Goal: Information Seeking & Learning: Find specific page/section

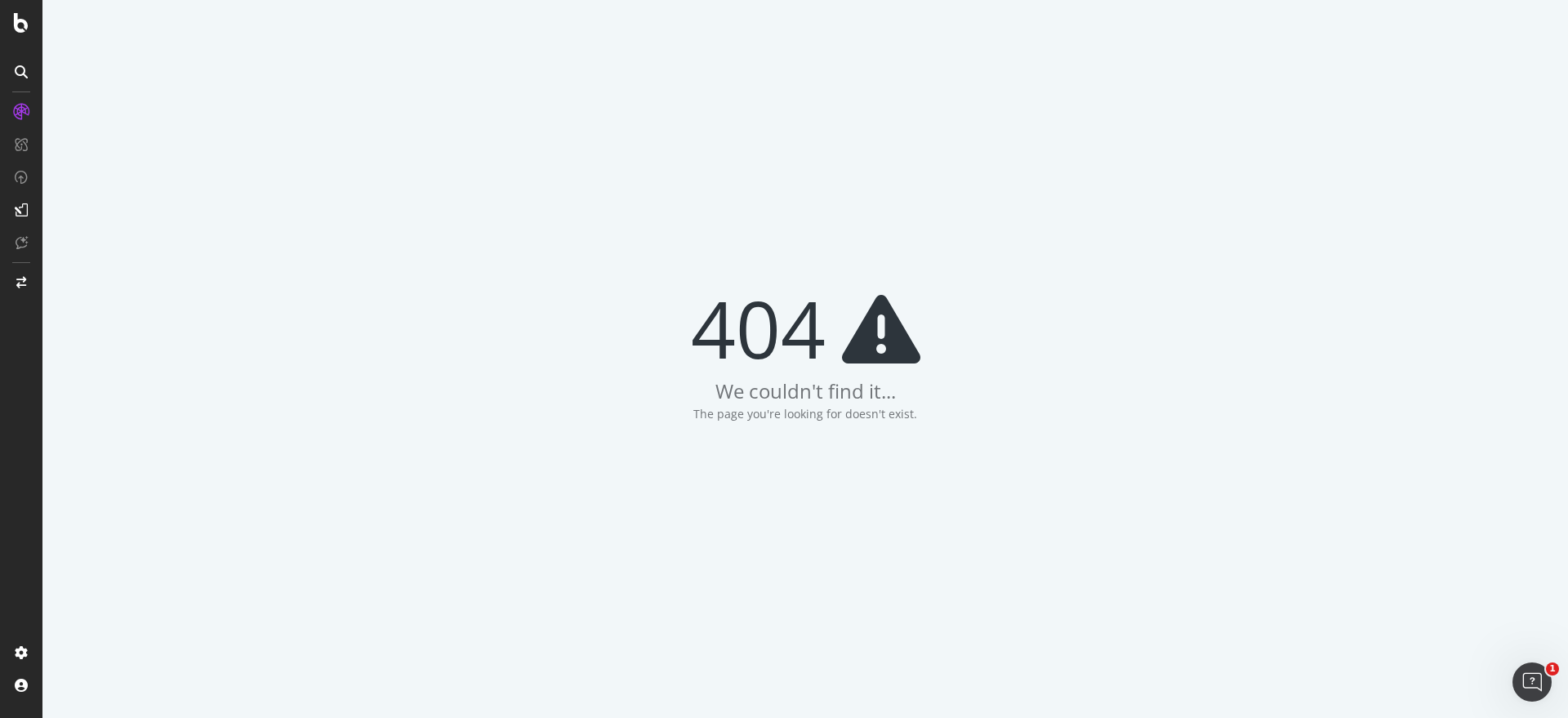
drag, startPoint x: 515, startPoint y: 1, endPoint x: 251, endPoint y: 109, distance: 285.2
click at [251, 109] on div "404 We couldn't find it... The page you're looking for doesn't exist." at bounding box center [805, 359] width 1525 height 718
click at [31, 28] on div at bounding box center [21, 23] width 39 height 20
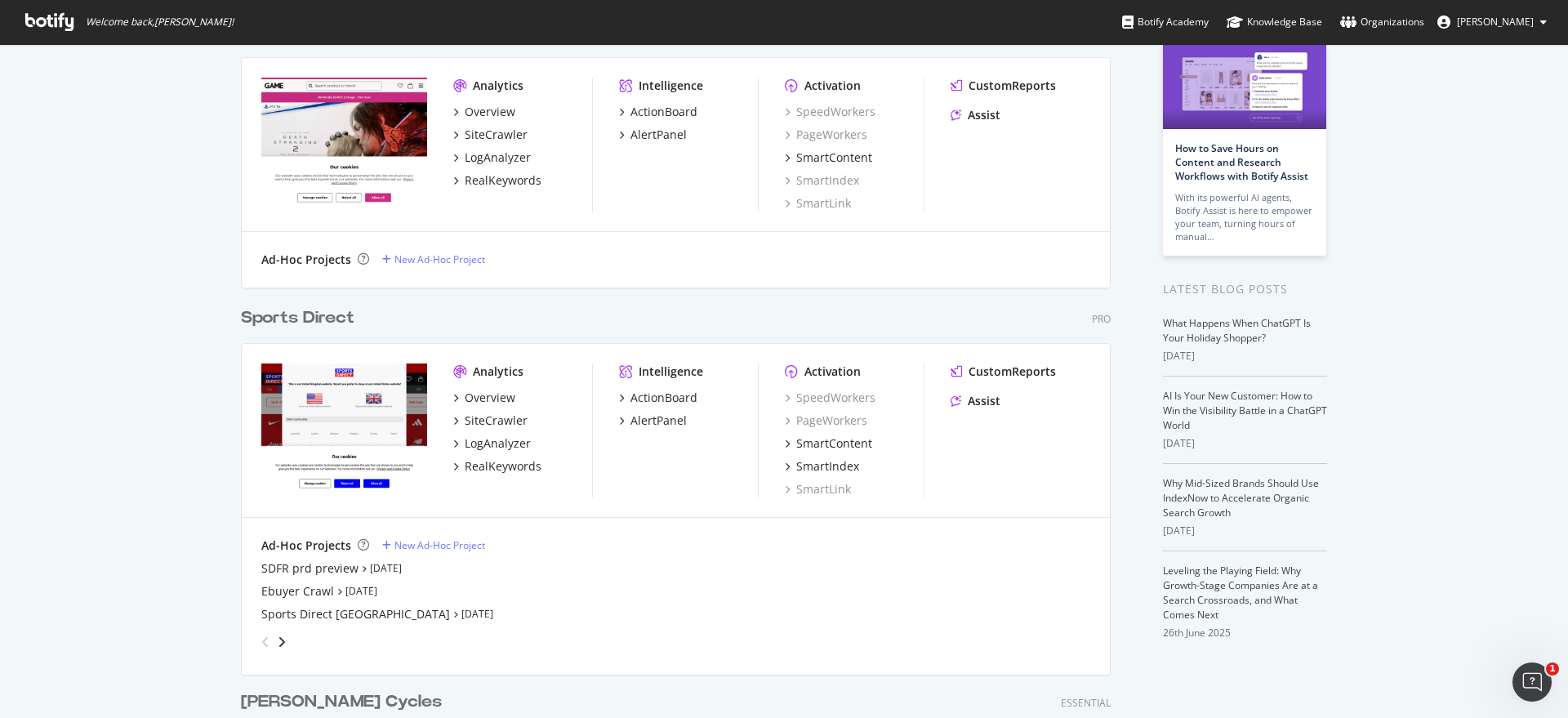
scroll to position [205, 0]
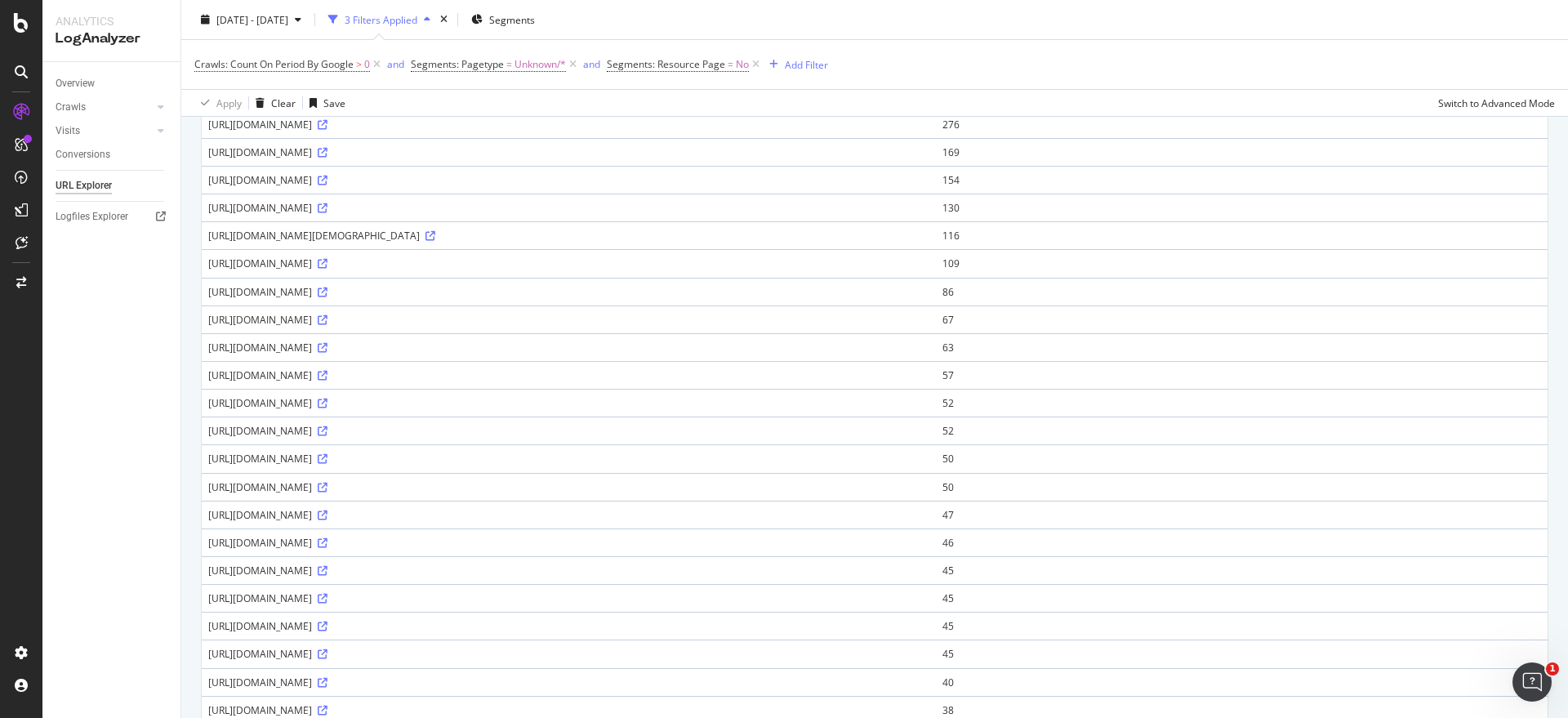
scroll to position [408, 0]
click at [328, 312] on icon at bounding box center [323, 314] width 10 height 10
drag, startPoint x: 211, startPoint y: 314, endPoint x: 510, endPoint y: 315, distance: 299.0
click at [510, 315] on div "[URL][DOMAIN_NAME]" at bounding box center [569, 313] width 721 height 14
copy div "[URL][DOMAIN_NAME]"
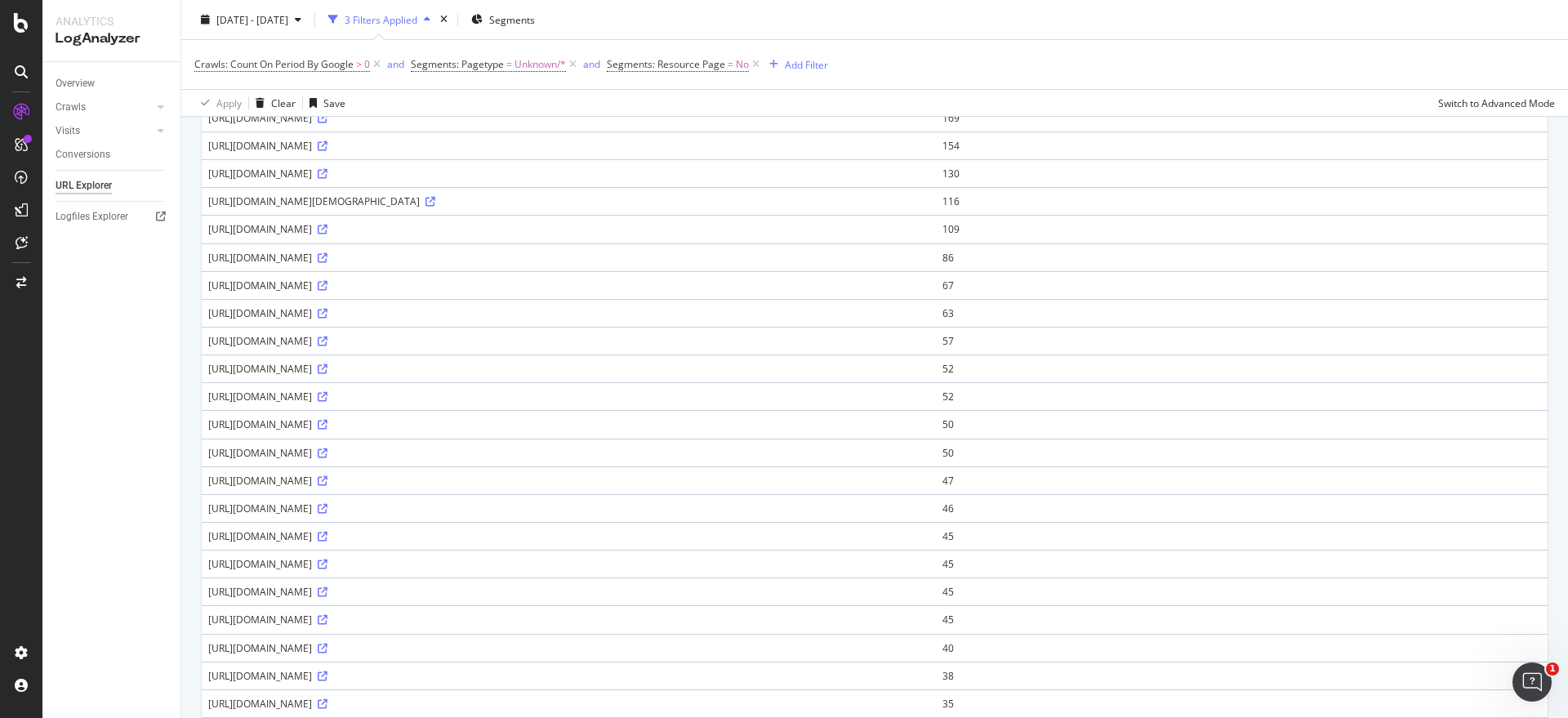
copy div "[URL][DOMAIN_NAME]"
drag, startPoint x: 210, startPoint y: 366, endPoint x: 432, endPoint y: 368, distance: 222.0
click at [432, 368] on div "[URL][DOMAIN_NAME]" at bounding box center [569, 368] width 721 height 14
copy div "[URL][DOMAIN_NAME]"
click at [328, 256] on icon at bounding box center [323, 258] width 10 height 10
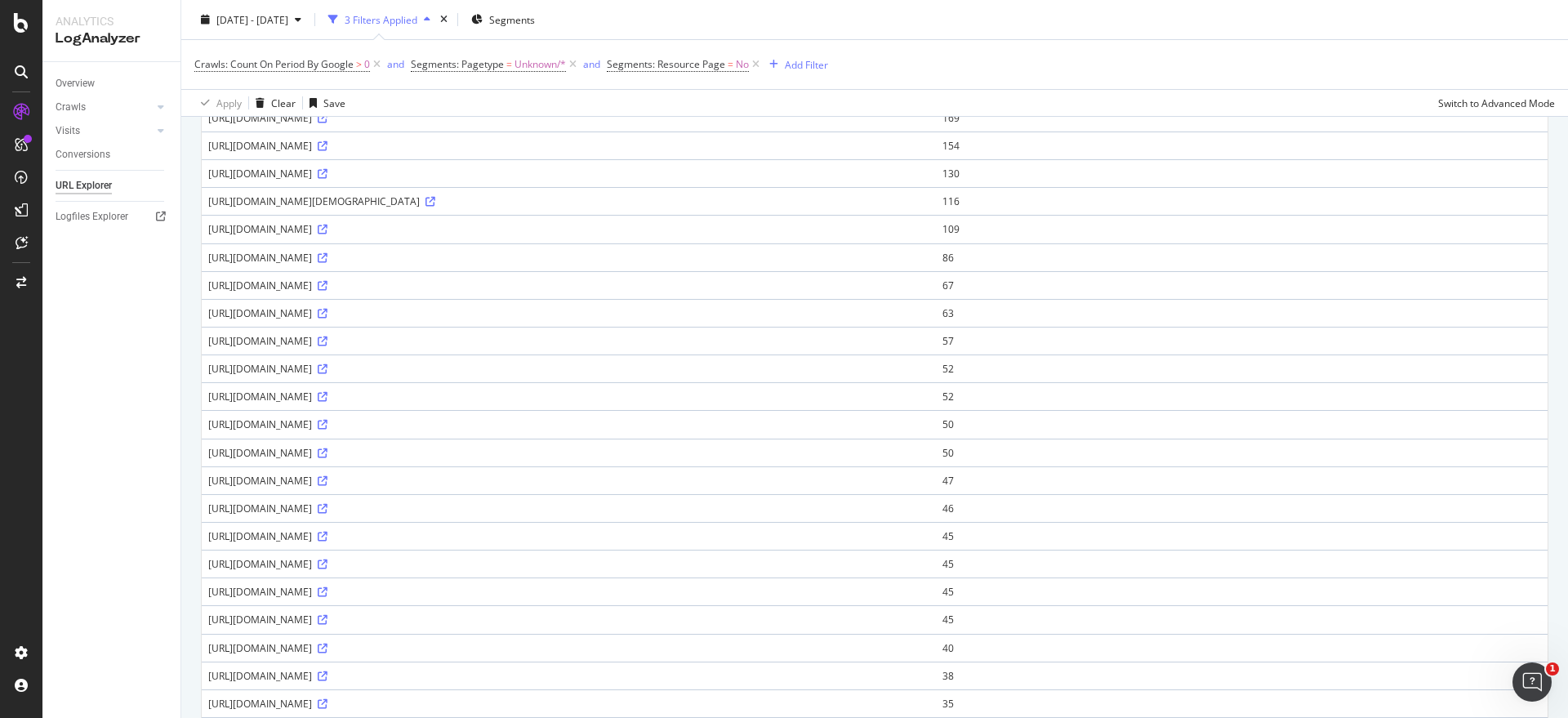
copy div "[URL][DOMAIN_NAME]"
click at [80, 511] on div "Overview Crawls Daily Distribution Segments Distribution HTTP Codes Resources V…" at bounding box center [112, 390] width 138 height 656
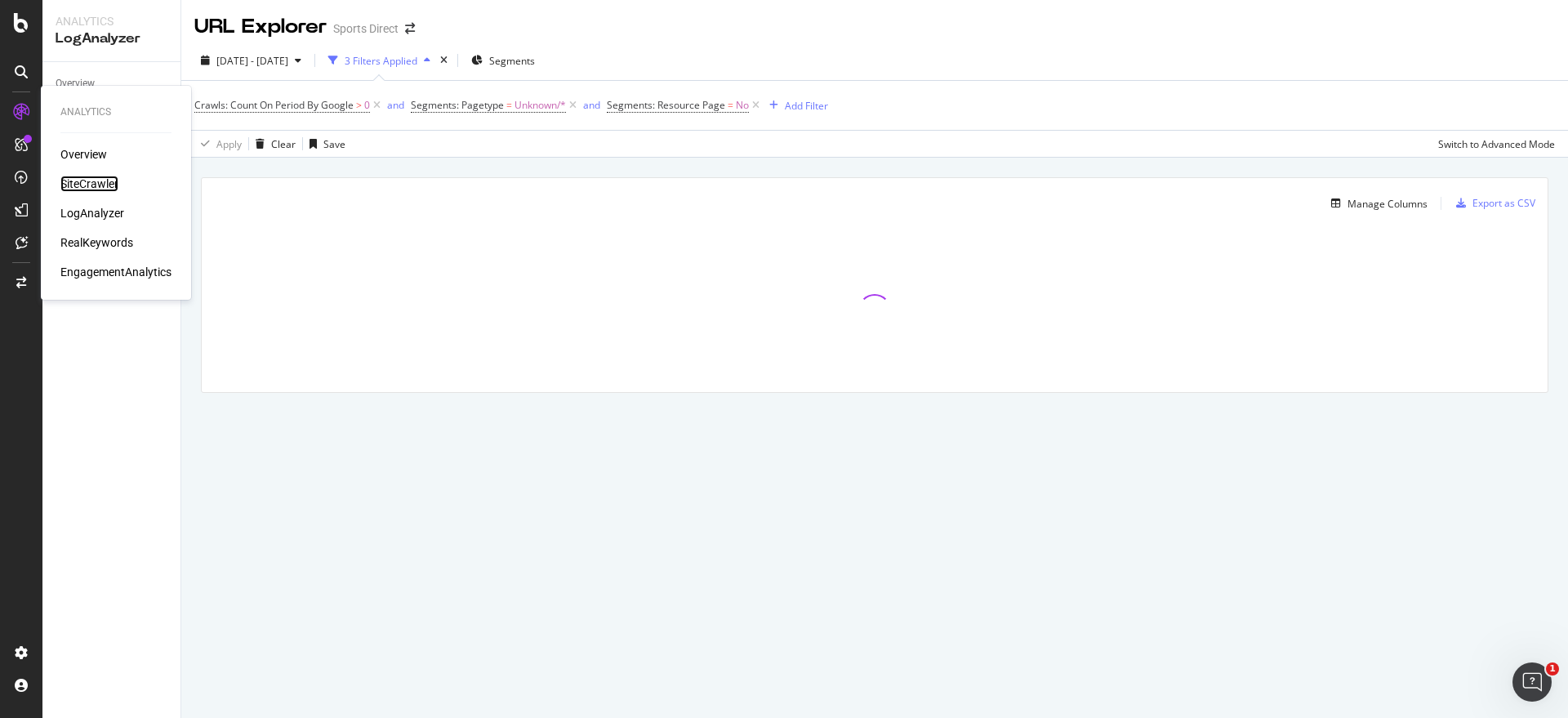
click at [90, 176] on div "SiteCrawler" at bounding box center [90, 184] width 58 height 16
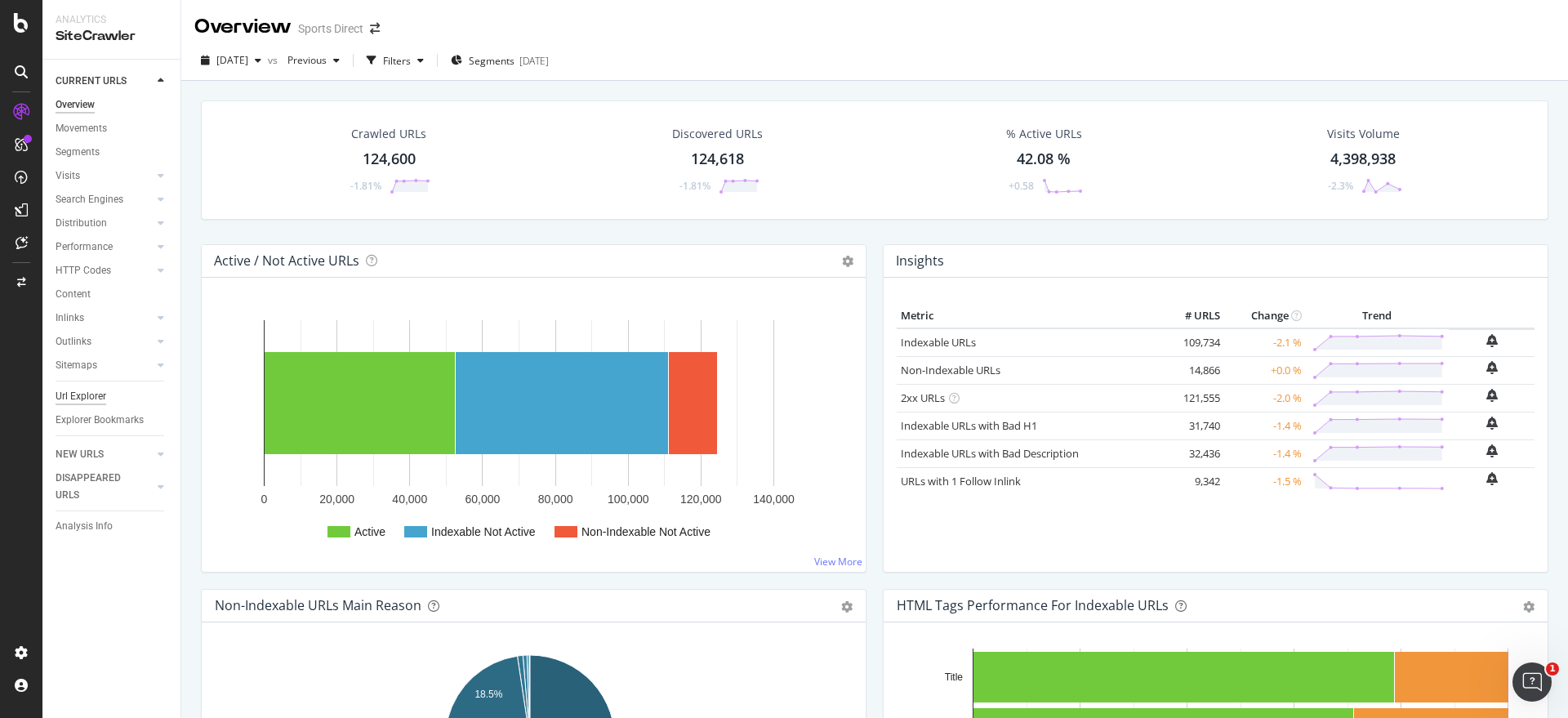
click at [73, 398] on div "Url Explorer" at bounding box center [81, 396] width 51 height 17
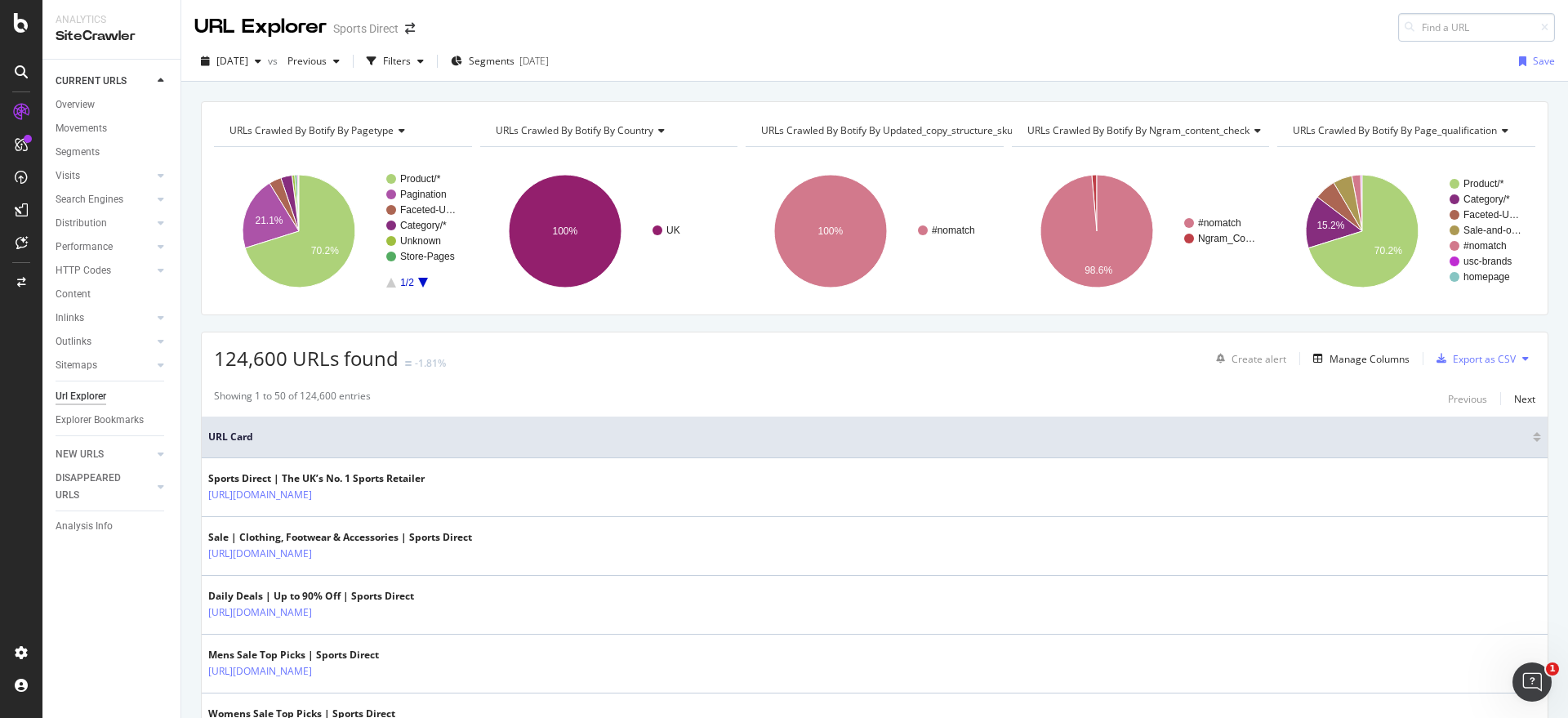
click at [1414, 24] on input at bounding box center [1476, 27] width 157 height 29
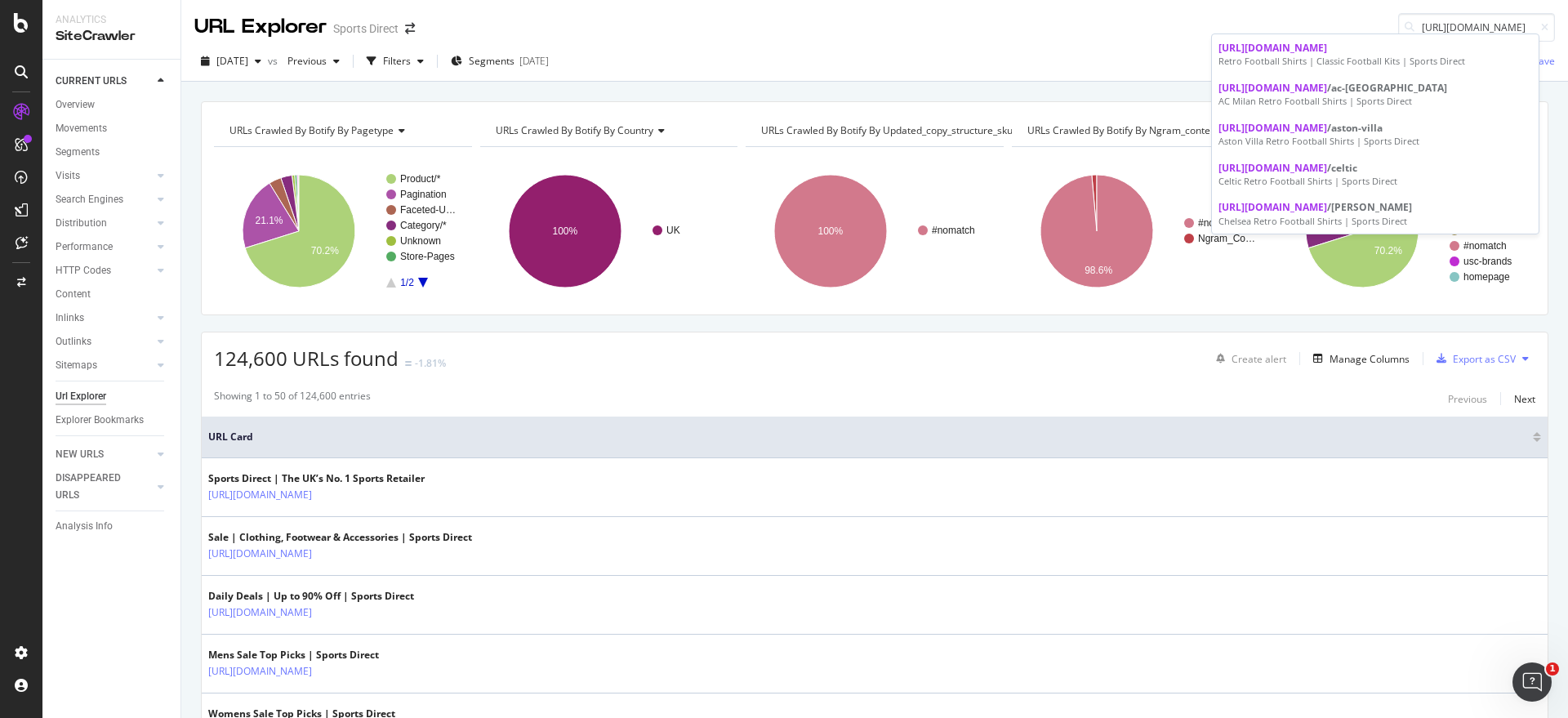
drag, startPoint x: 1099, startPoint y: 33, endPoint x: 1376, endPoint y: 52, distance: 277.7
click at [1100, 32] on div "URL Explorer Sports Direct https://www.sportsdirect.com/football-shirts/retro-f…" at bounding box center [875, 21] width 1386 height 42
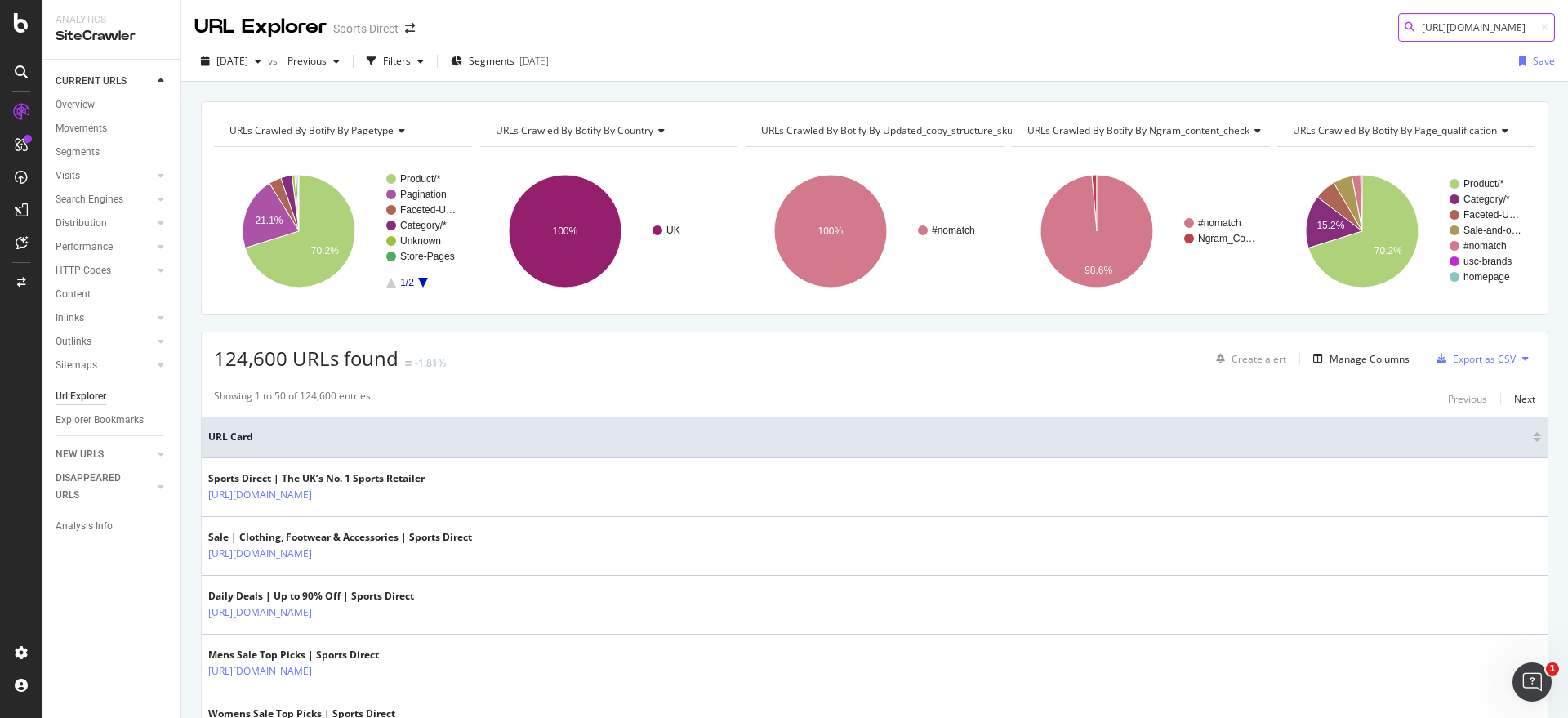
click at [1474, 31] on input "https://www.sportsdirect.com/football-shirts/retro-football-shirts" at bounding box center [1476, 27] width 157 height 29
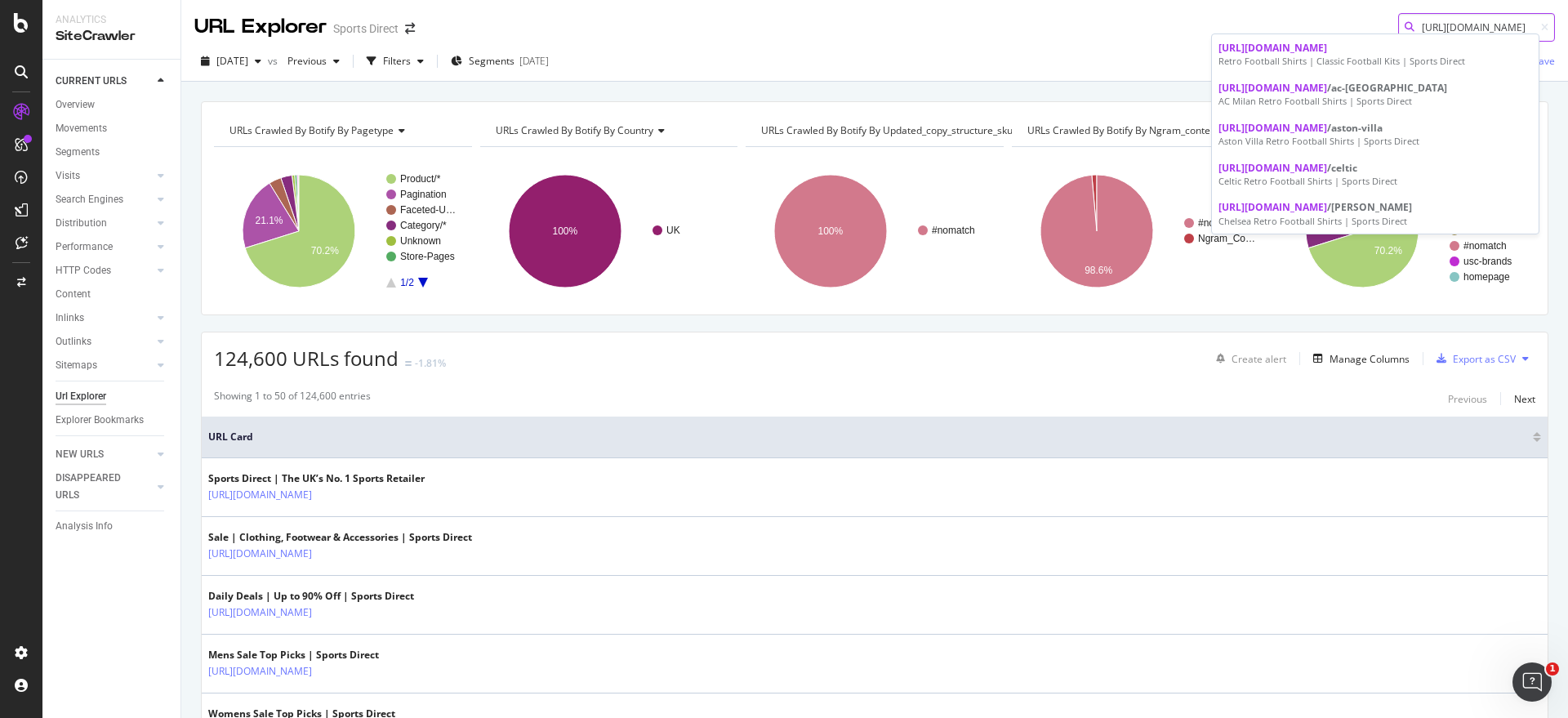
click at [1419, 21] on input "https://www.sportsdirect.com/football-shirts/retro-football-shirts" at bounding box center [1476, 27] width 157 height 29
paste input "Football-Shirts/Retro-Football-S"
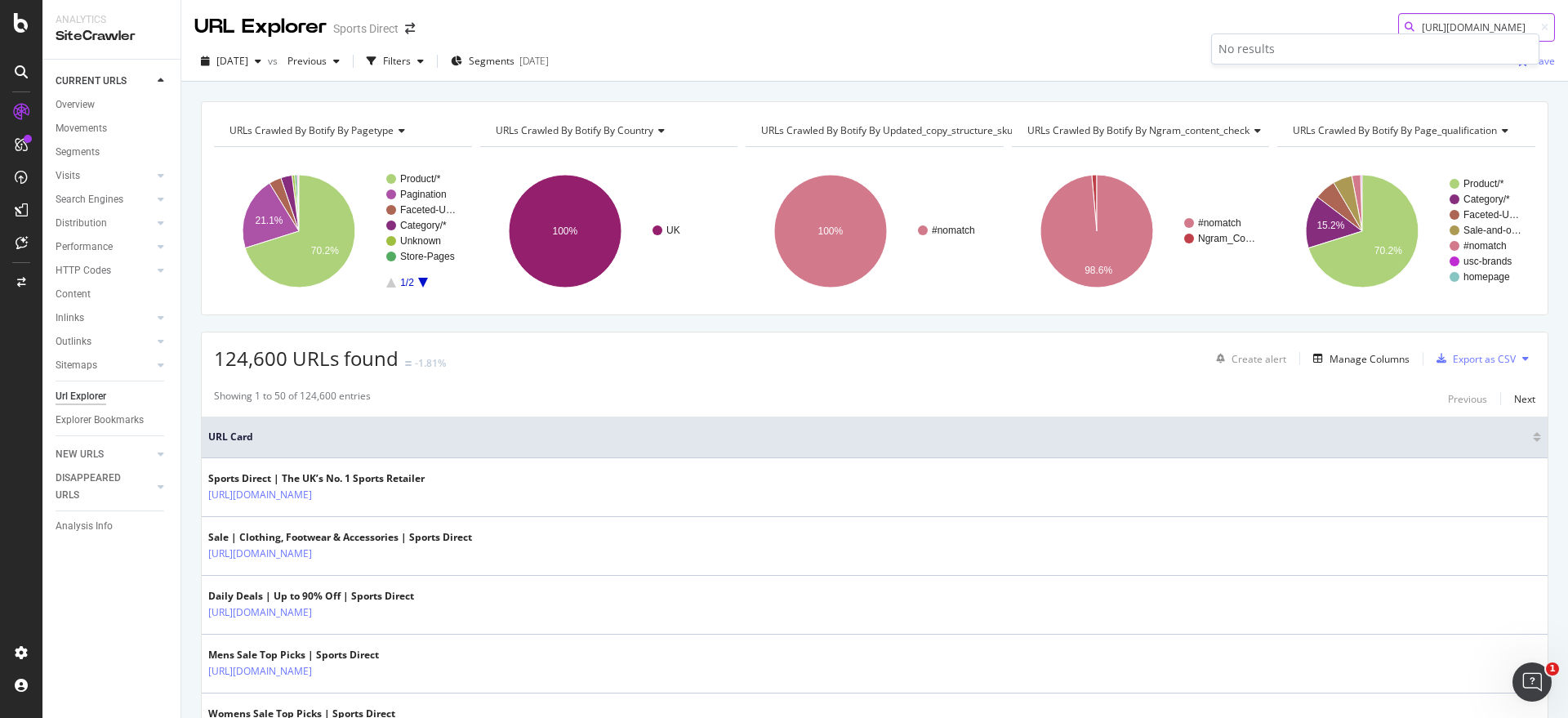
type input "[URL][DOMAIN_NAME]"
click at [1196, 42] on div "2025 Aug. 31st vs Previous Filters Segments 2025-05-13 Save" at bounding box center [875, 62] width 1386 height 40
